Goal: Task Accomplishment & Management: Manage account settings

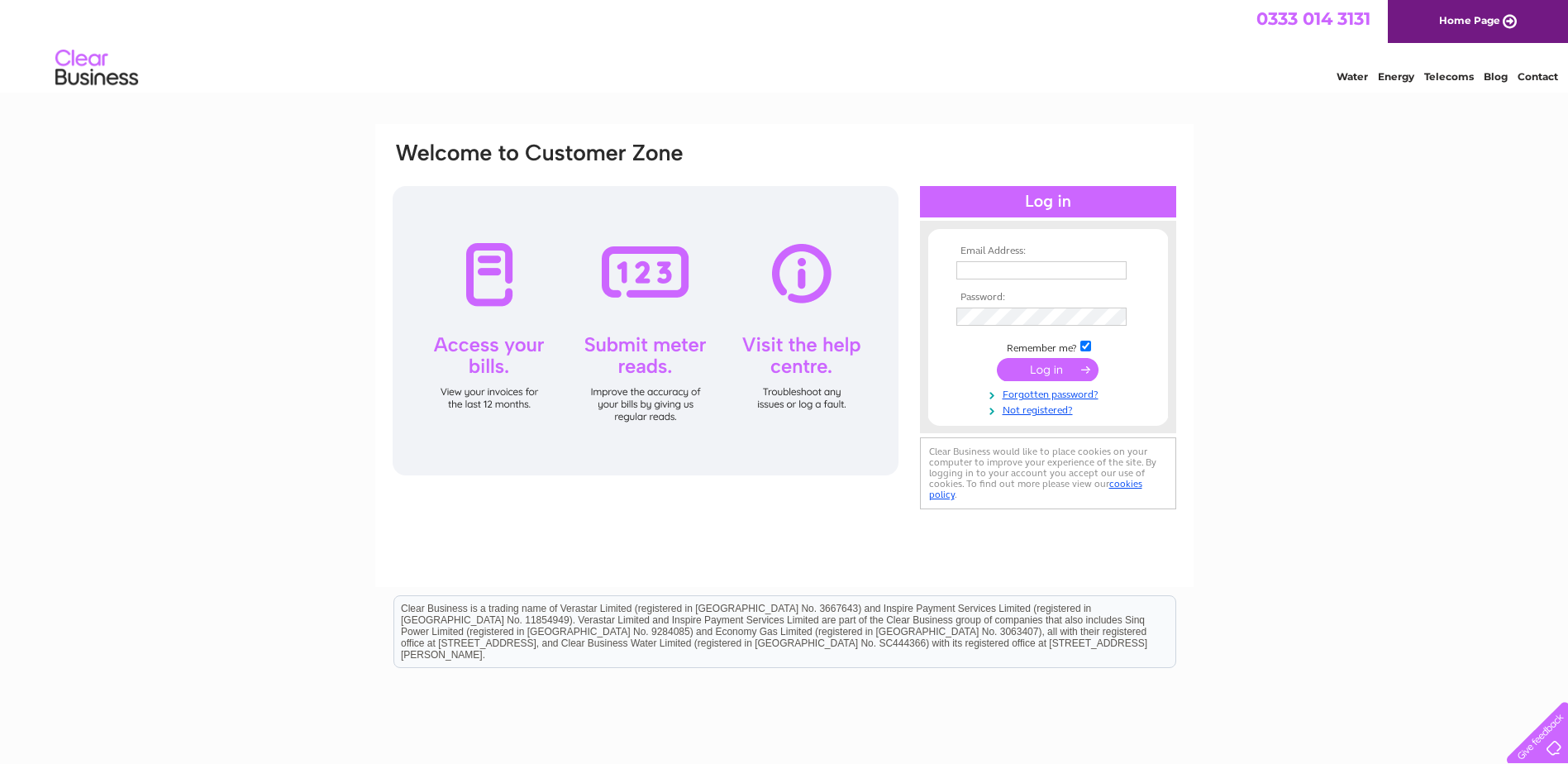
type input "[EMAIL_ADDRESS][DOMAIN_NAME]"
click at [1025, 368] on input "submit" at bounding box center [1048, 369] width 102 height 23
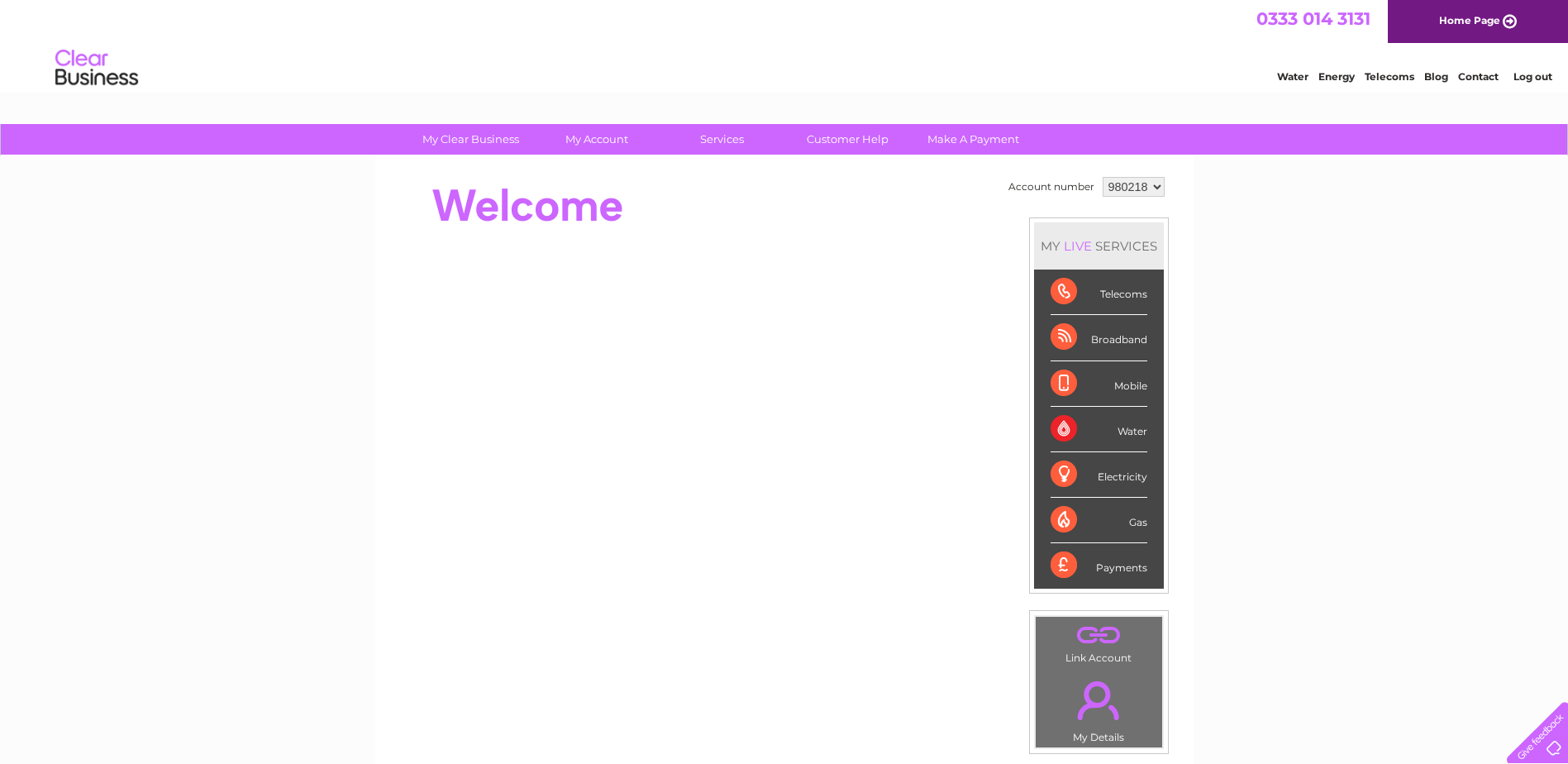
click at [1129, 186] on select "980218 982870" at bounding box center [1134, 187] width 62 height 20
select select "982870"
click at [1103, 177] on select "980218 982870" at bounding box center [1134, 187] width 62 height 20
click at [1216, 244] on div "My Clear Business Login Details My Details My Preferences Link Account My Accou…" at bounding box center [784, 588] width 1568 height 930
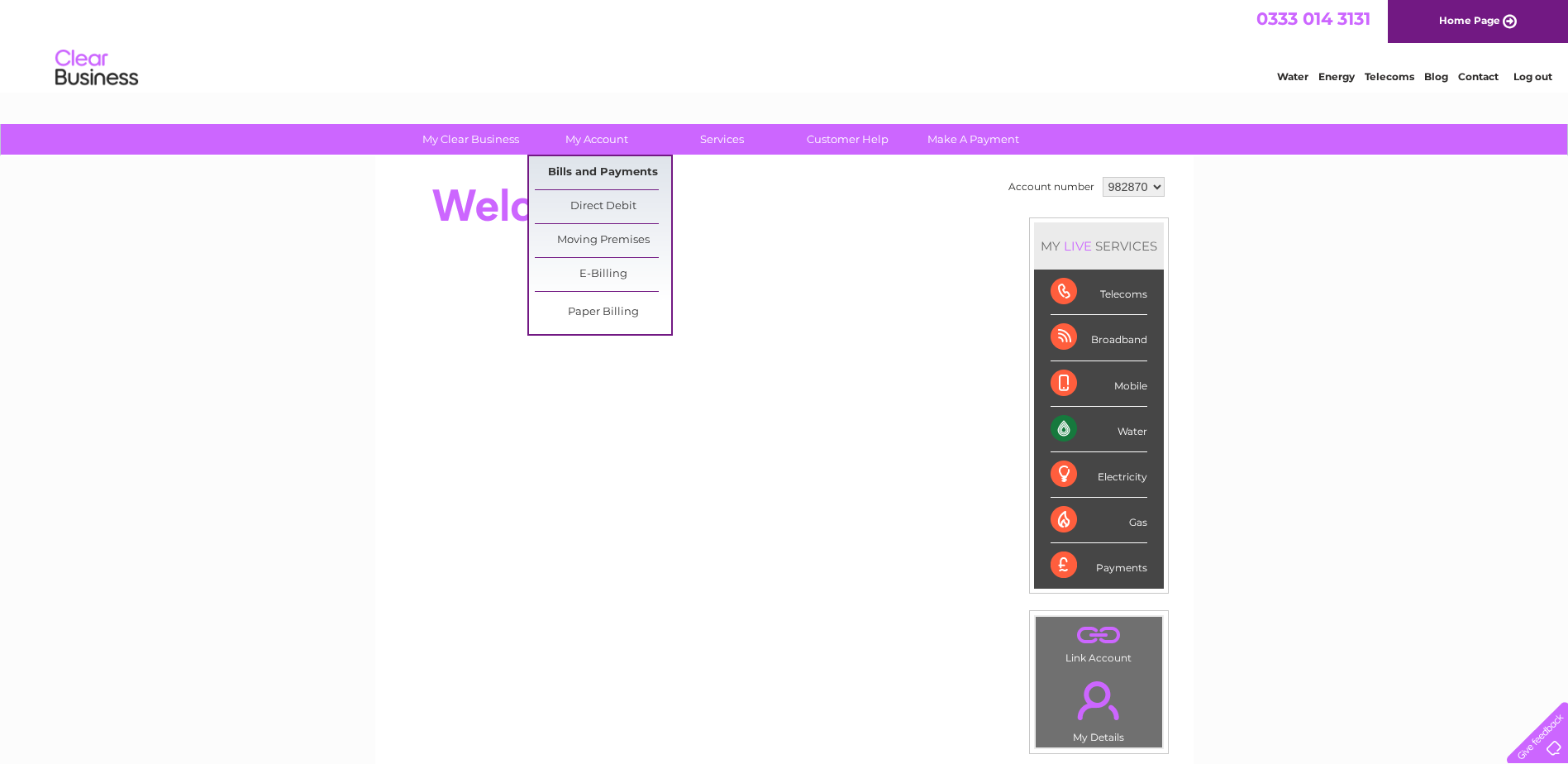
click at [596, 172] on link "Bills and Payments" at bounding box center [602, 173] width 137 height 33
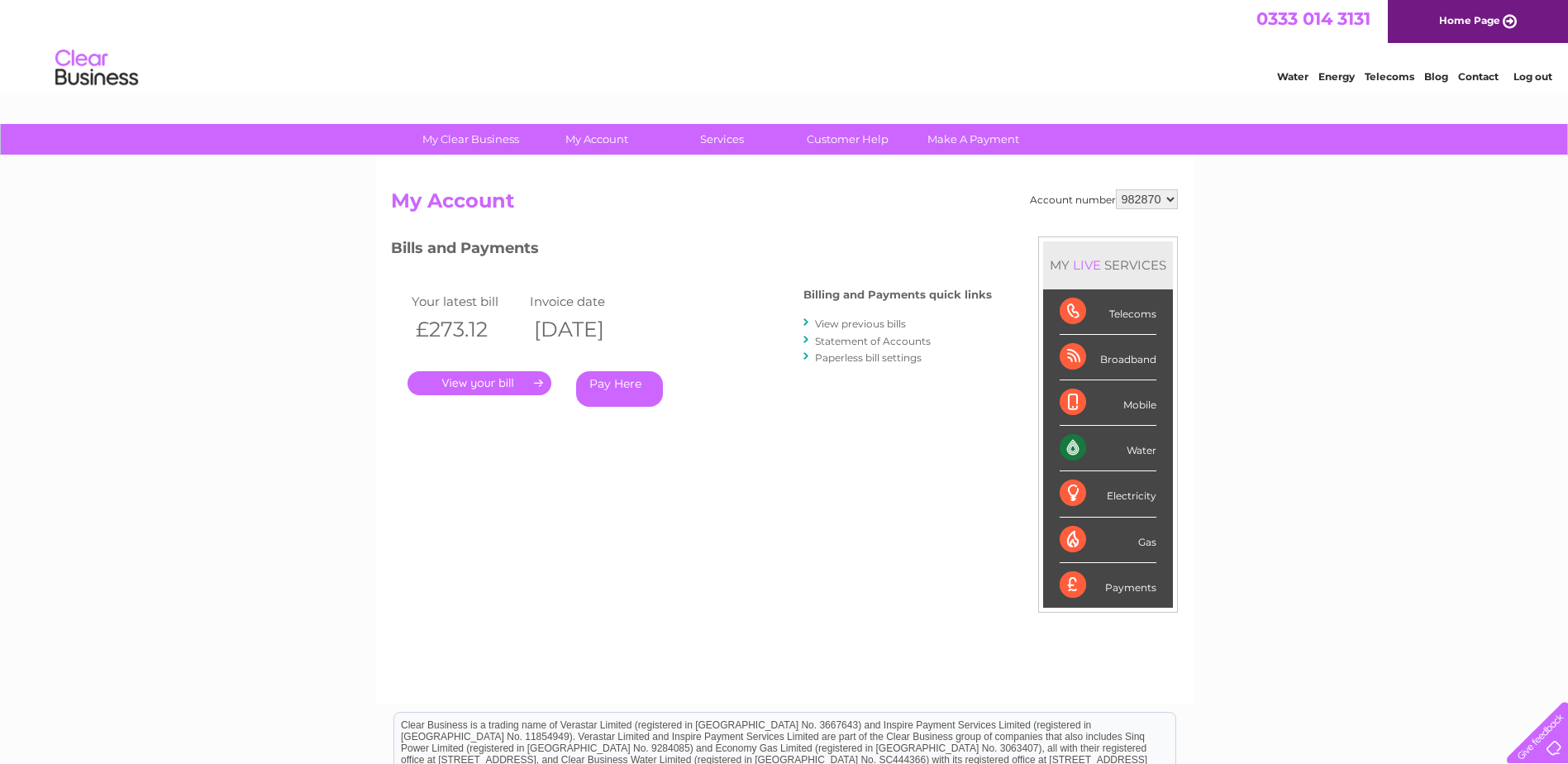
click at [476, 384] on link "." at bounding box center [480, 383] width 144 height 24
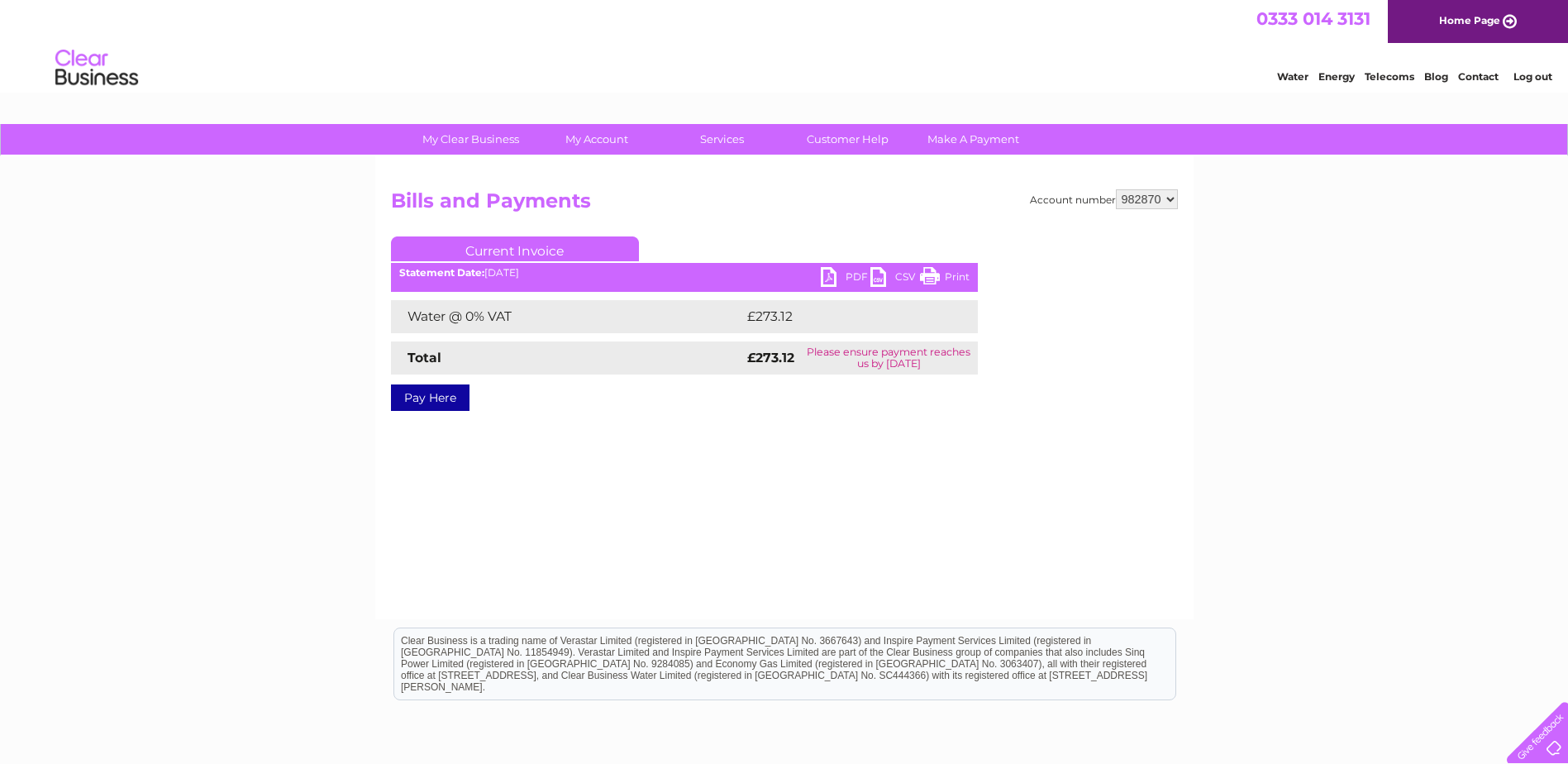
click at [854, 273] on link "PDF" at bounding box center [846, 279] width 50 height 24
